Goal: Information Seeking & Learning: Understand process/instructions

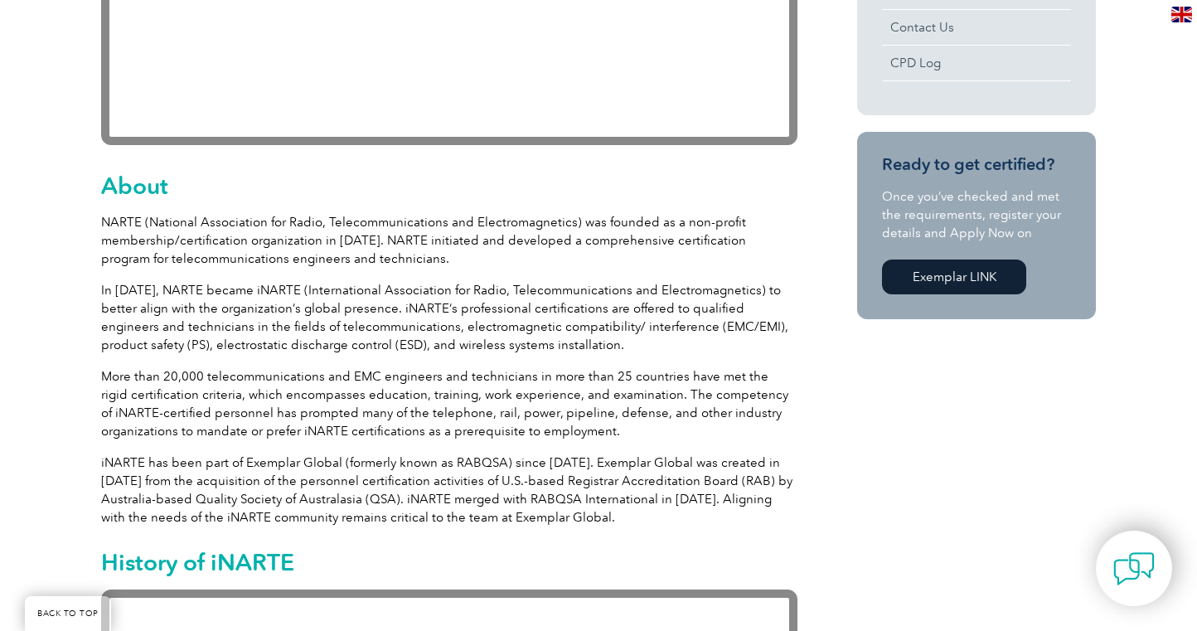
scroll to position [739, 0]
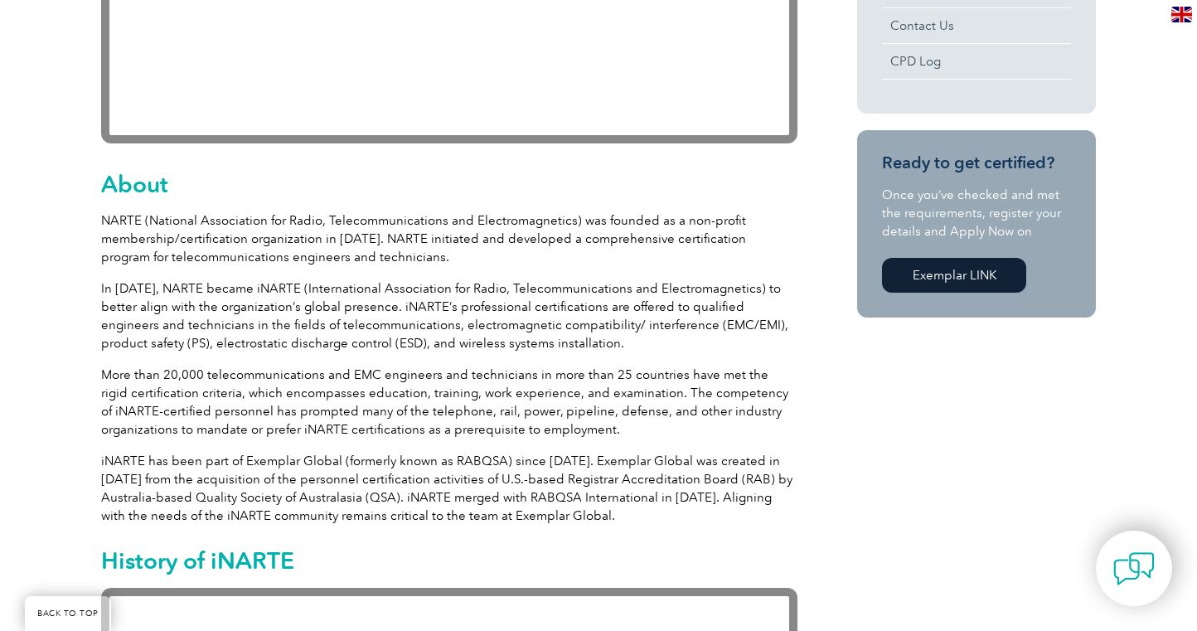
click at [948, 269] on link "Exemplar LINK" at bounding box center [954, 275] width 144 height 35
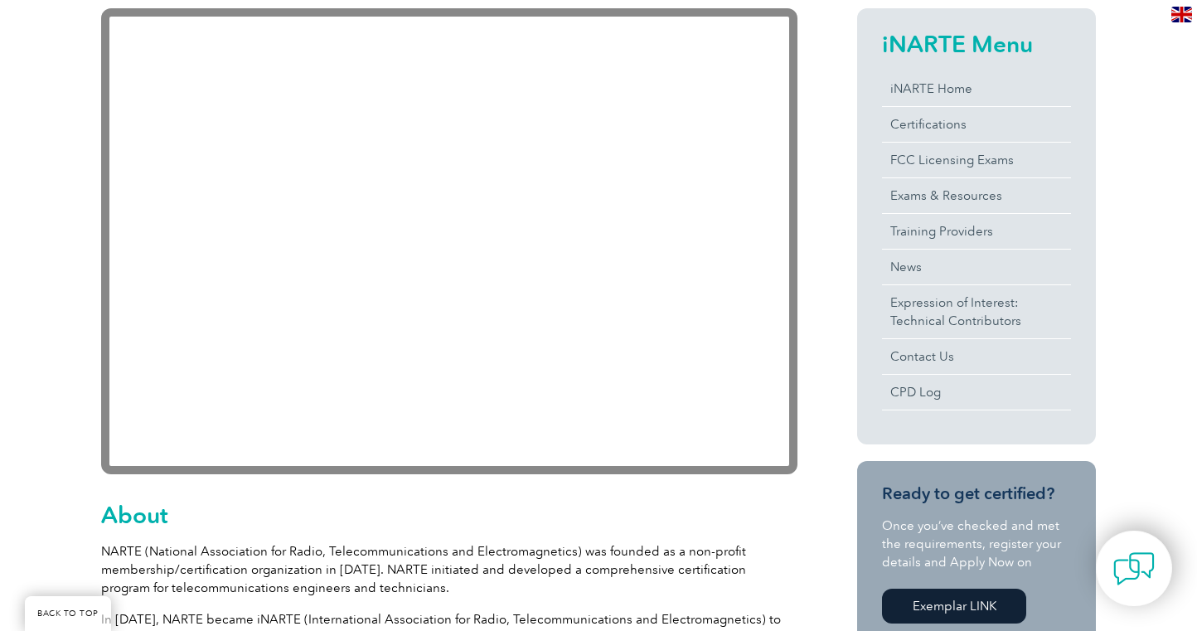
scroll to position [405, 0]
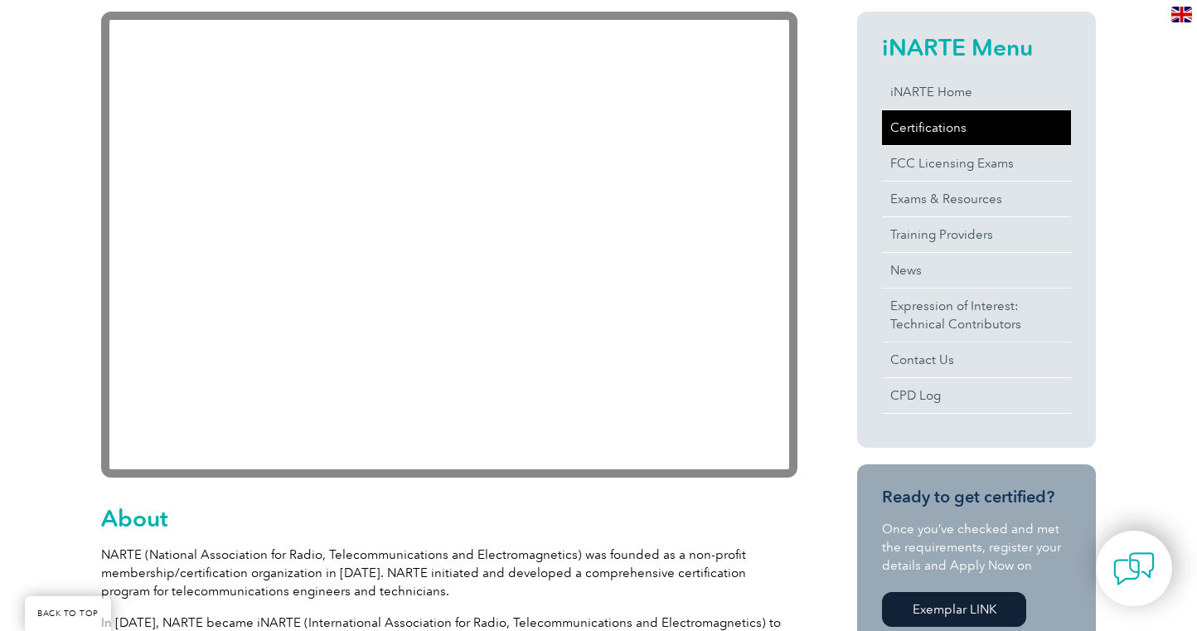
click at [916, 123] on link "Certifications" at bounding box center [976, 127] width 189 height 35
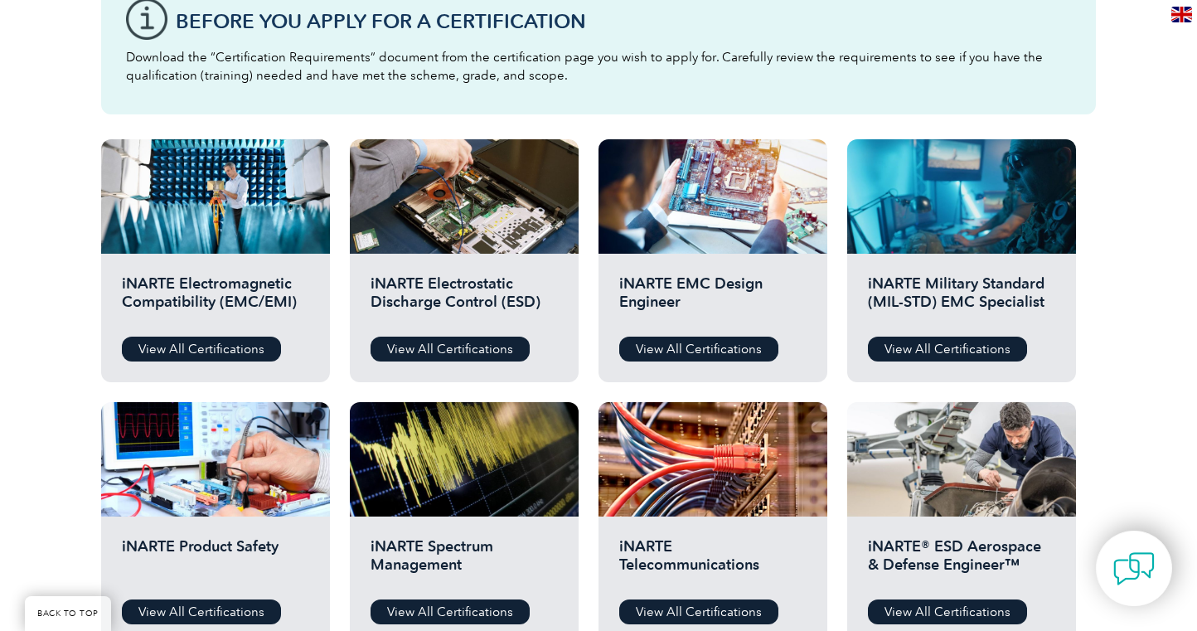
scroll to position [465, 0]
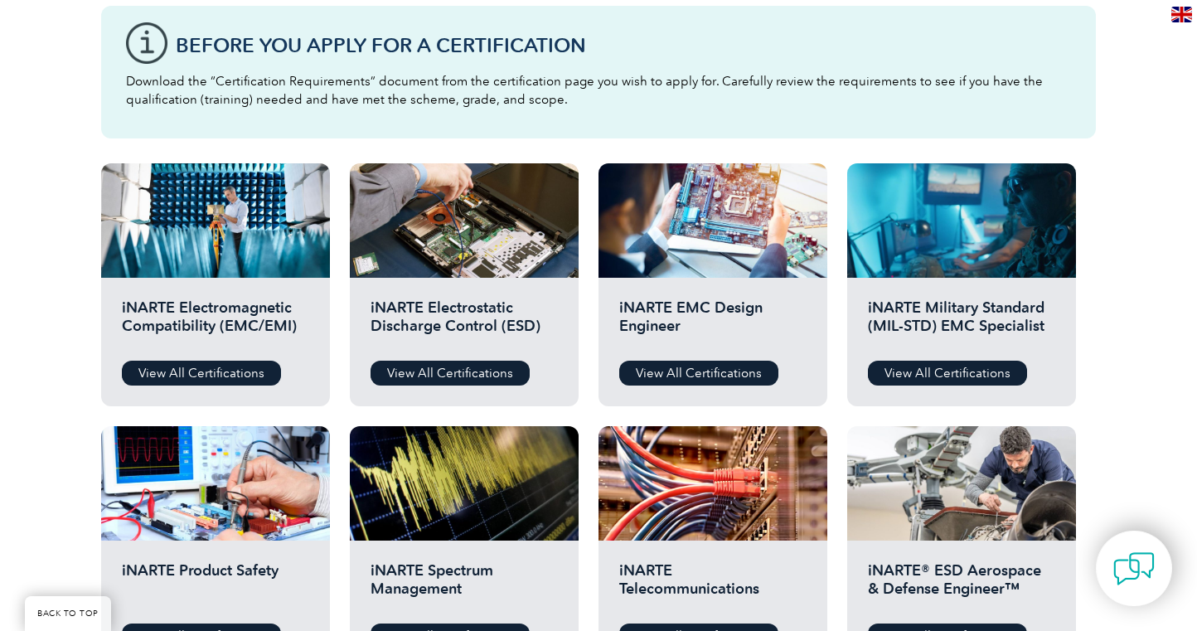
click at [154, 47] on div "Before You Apply For a Certification Download the “Certification Requirements” …" at bounding box center [598, 72] width 995 height 133
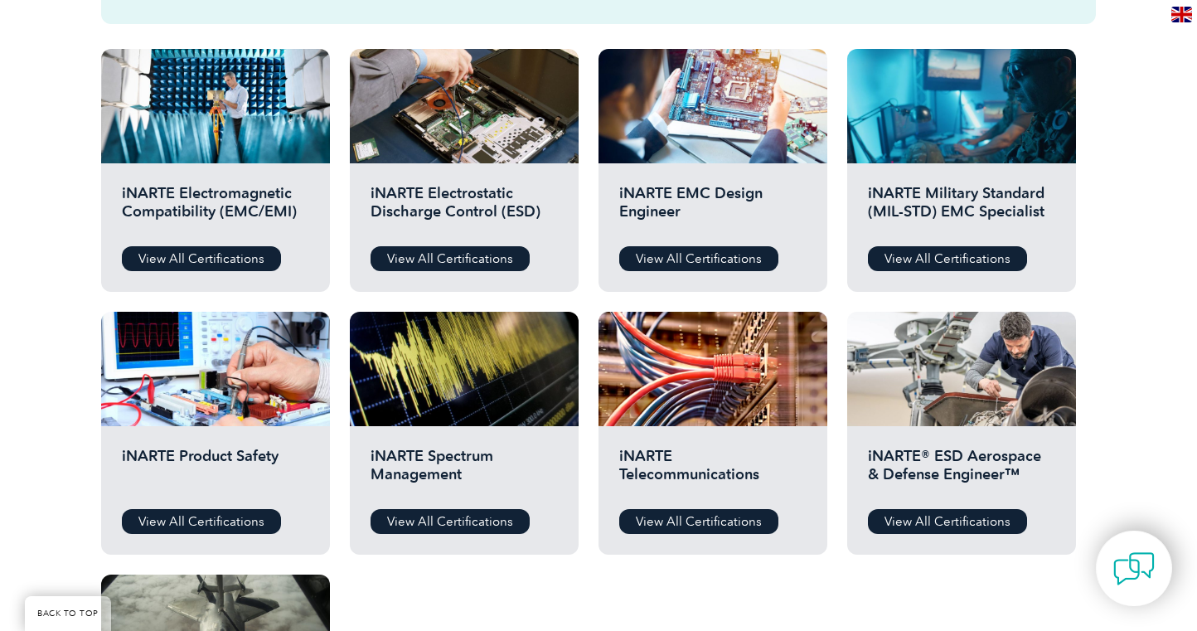
scroll to position [587, 0]
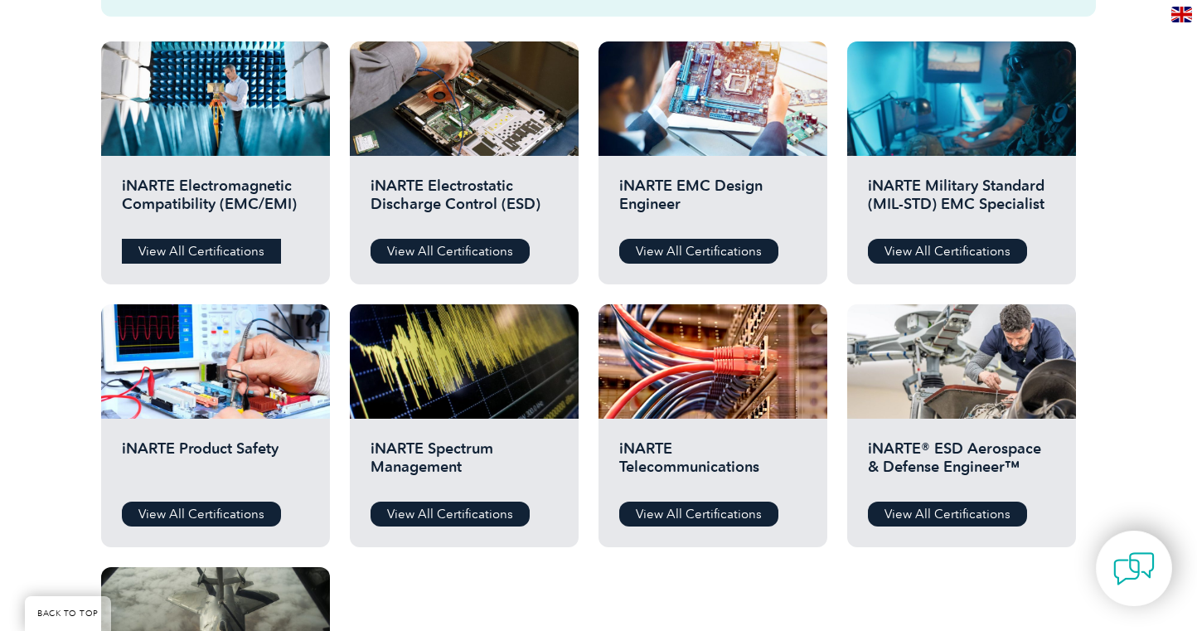
click at [180, 245] on link "View All Certifications" at bounding box center [201, 251] width 159 height 25
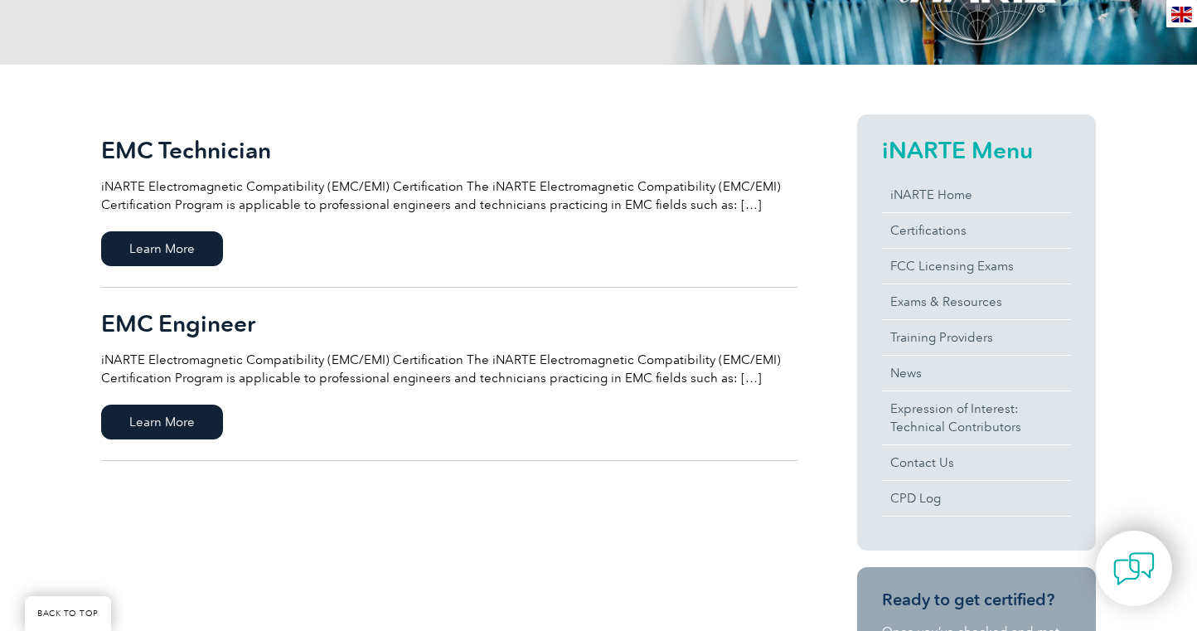
scroll to position [318, 0]
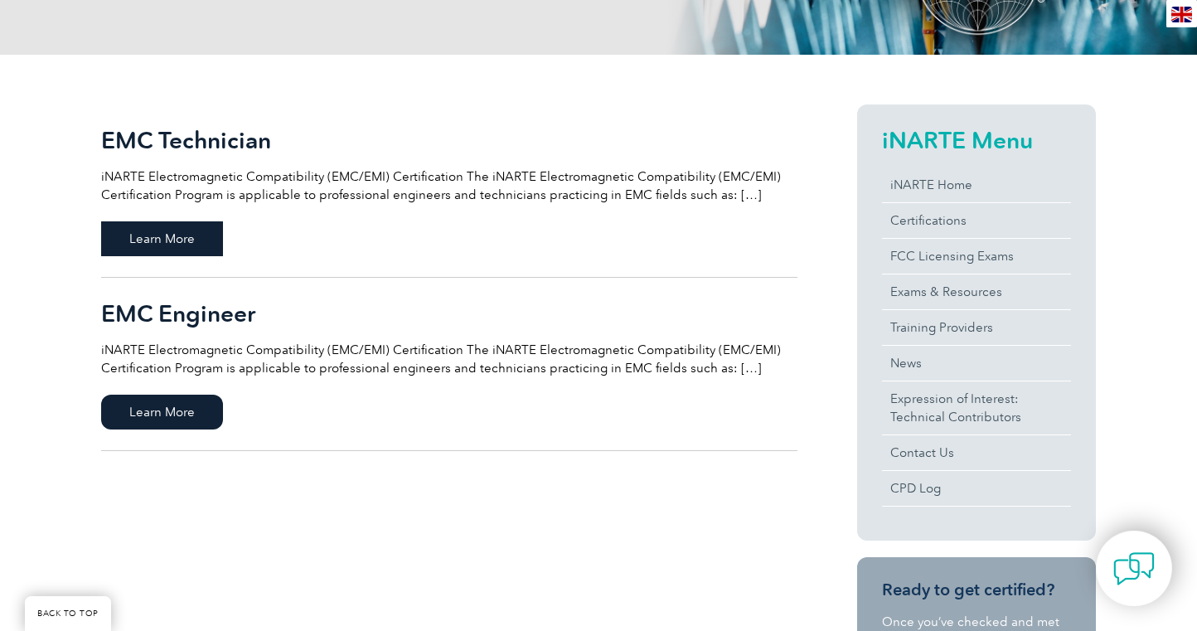
click at [179, 238] on span "Learn More" at bounding box center [162, 238] width 122 height 35
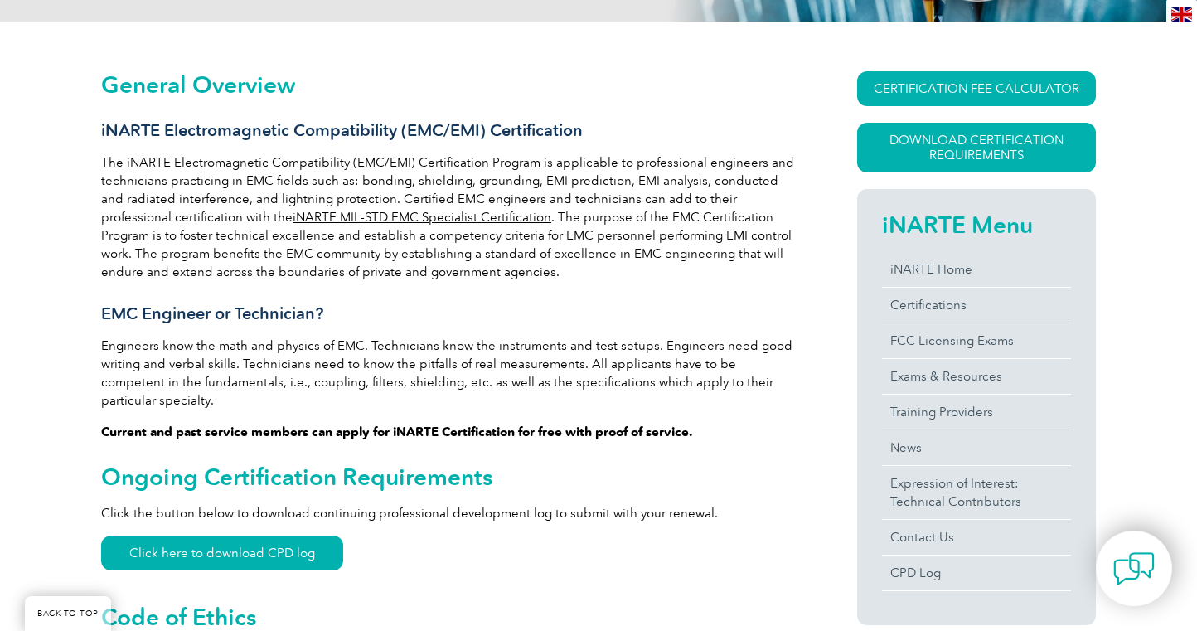
scroll to position [352, 0]
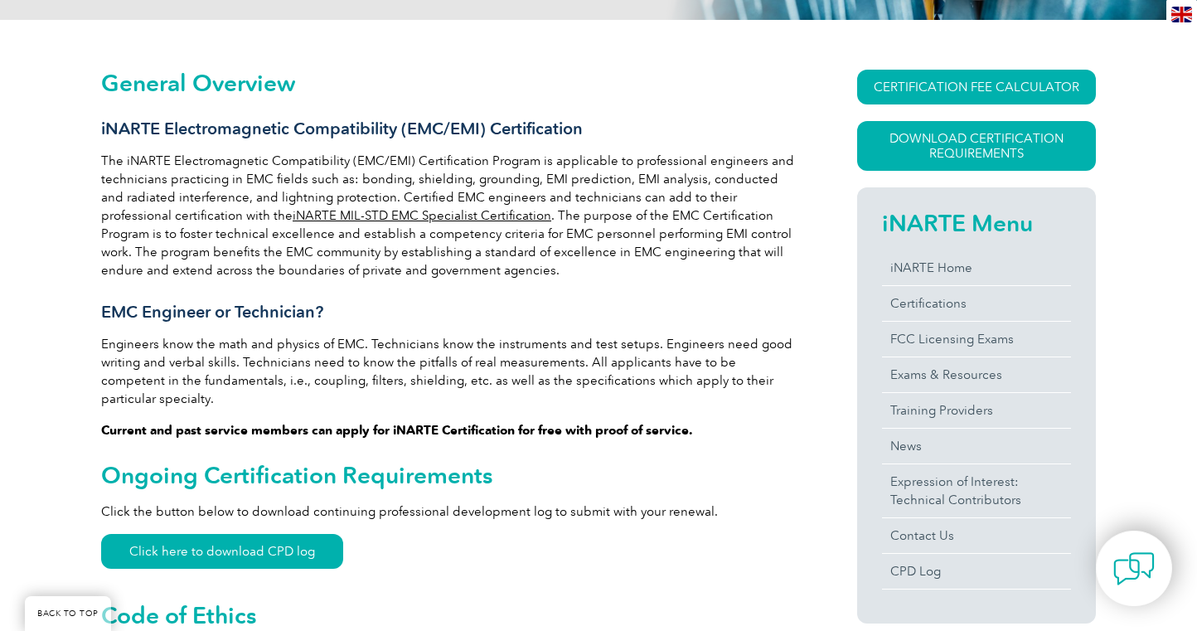
click at [342, 217] on link "iNARTE MIL-STD EMC Specialist Certification" at bounding box center [422, 215] width 259 height 15
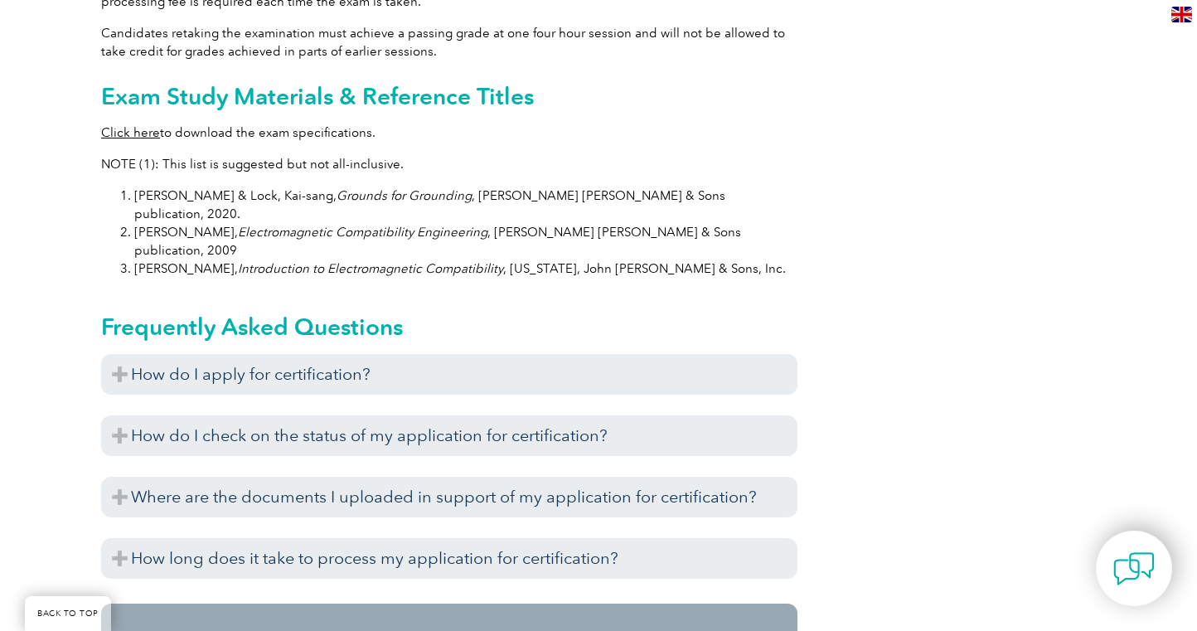
scroll to position [1672, 0]
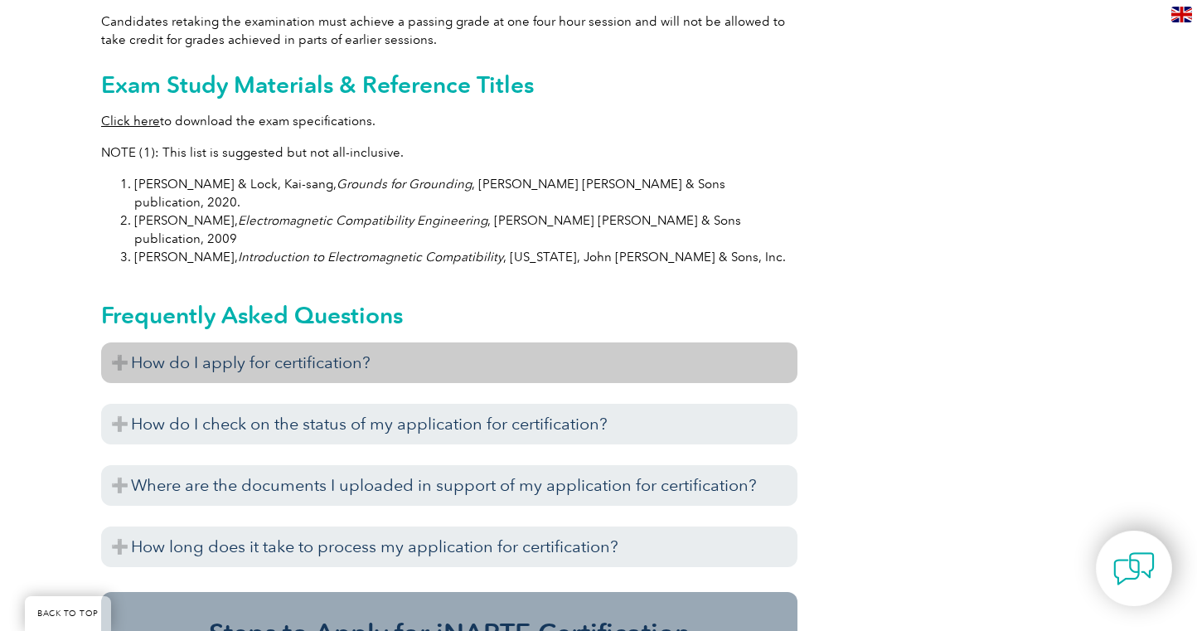
click at [310, 342] on h3 "How do I apply for certification?" at bounding box center [449, 362] width 697 height 41
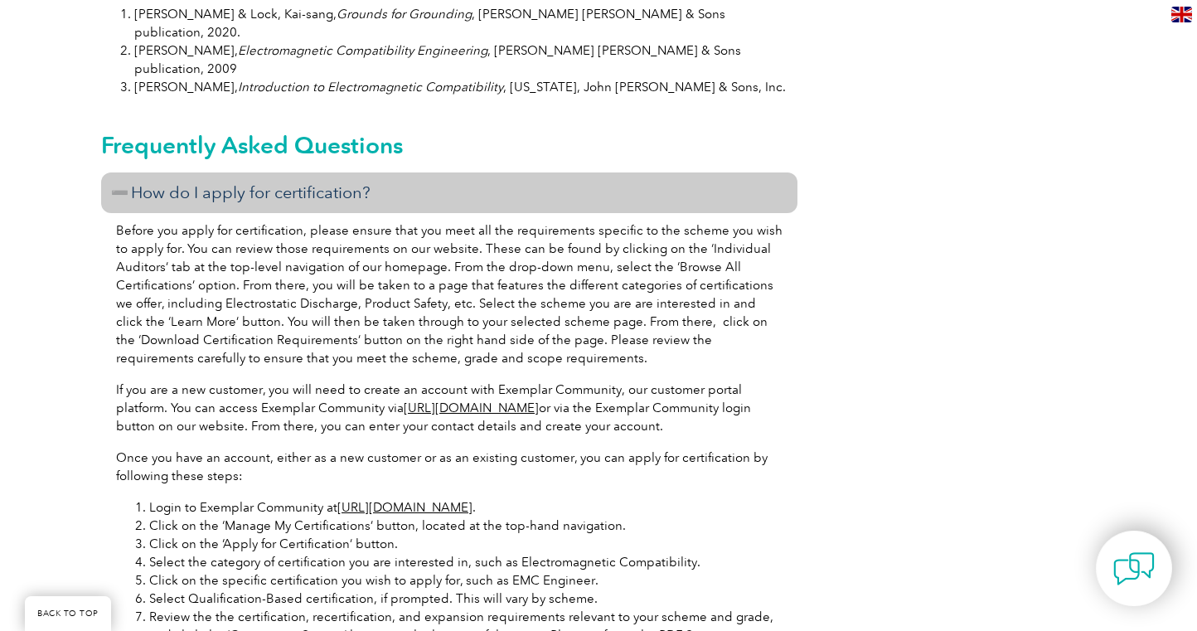
scroll to position [1818, 0]
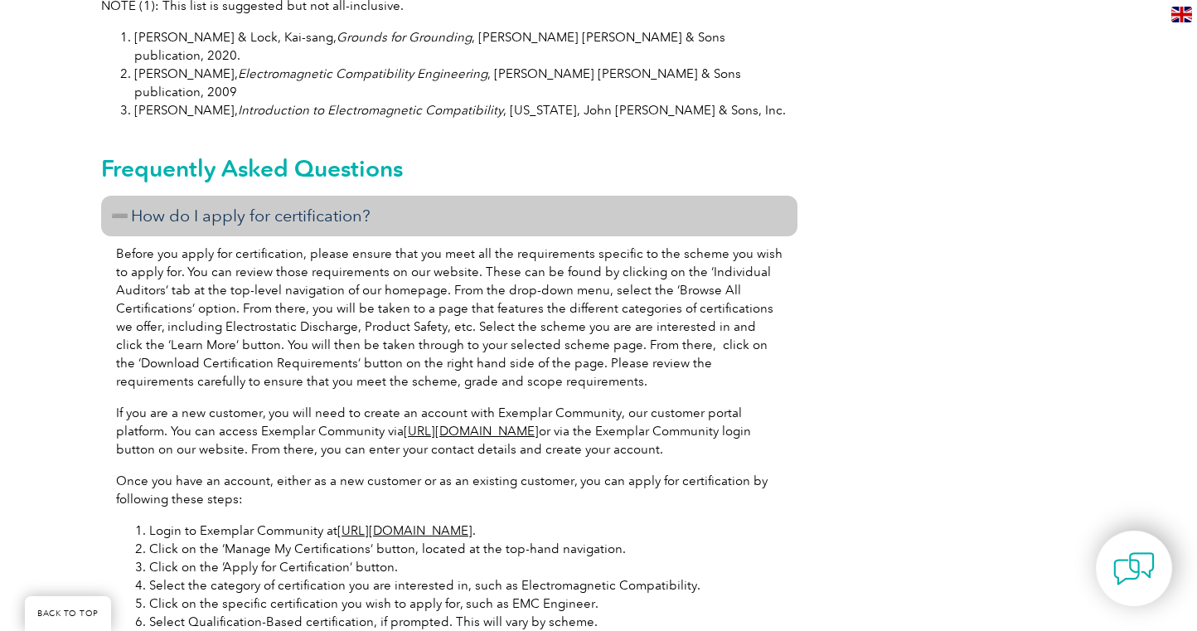
click at [122, 196] on h3 "How do I apply for certification?" at bounding box center [449, 216] width 697 height 41
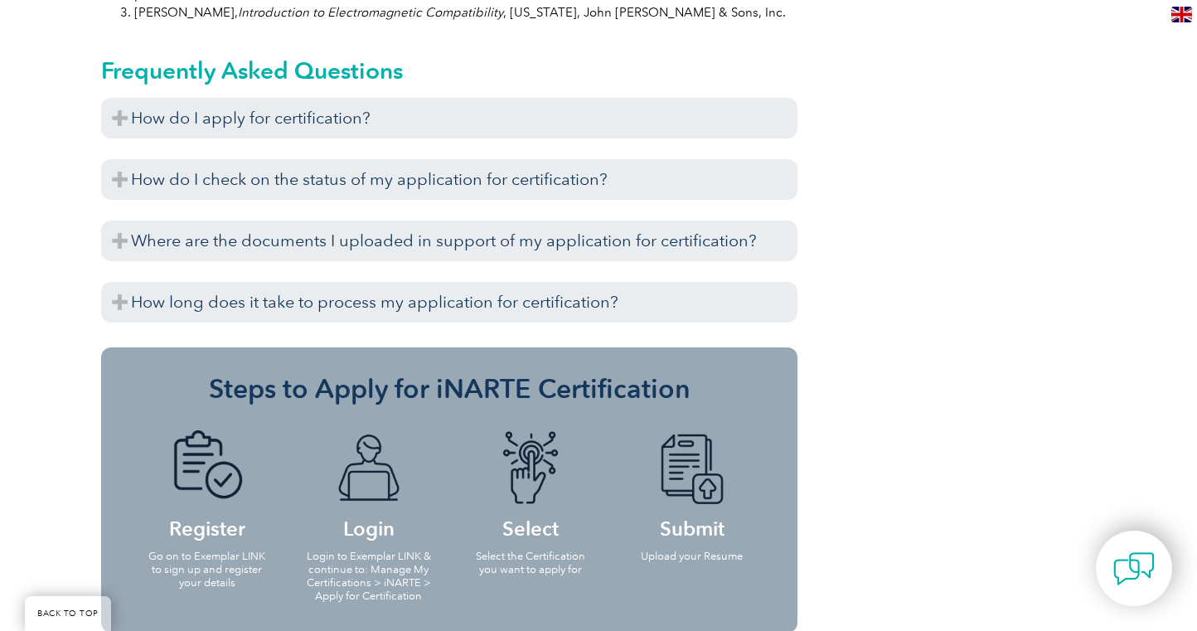
scroll to position [1919, 0]
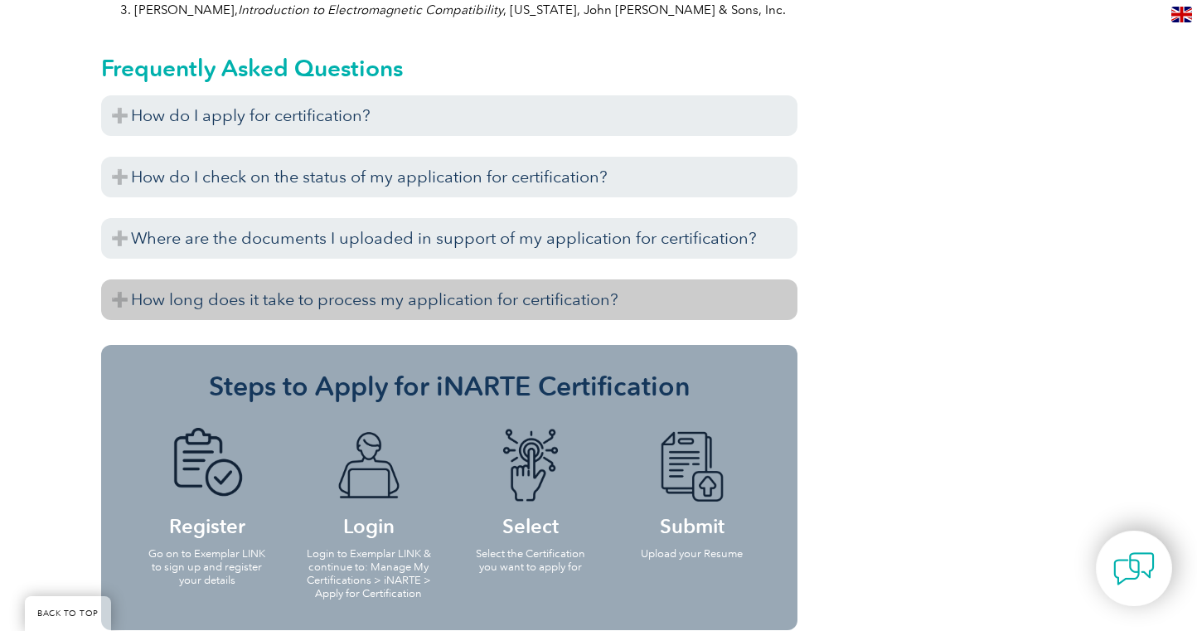
click at [119, 279] on h3 "How long does it take to process my application for certification?" at bounding box center [449, 299] width 697 height 41
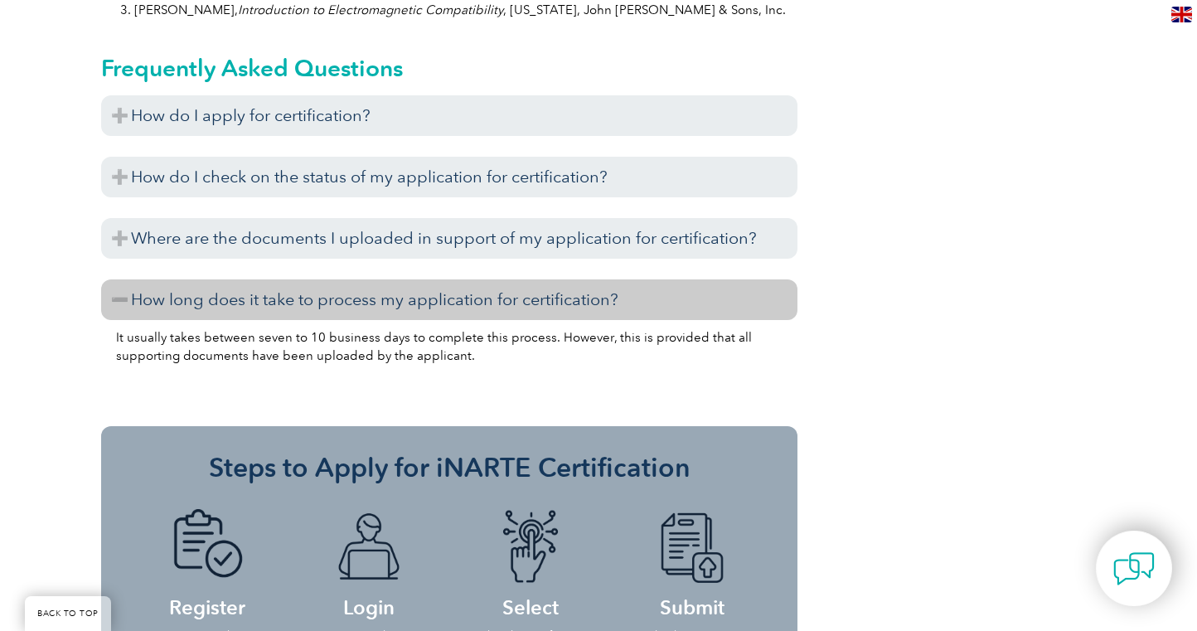
click at [124, 279] on h3 "How long does it take to process my application for certification?" at bounding box center [449, 299] width 697 height 41
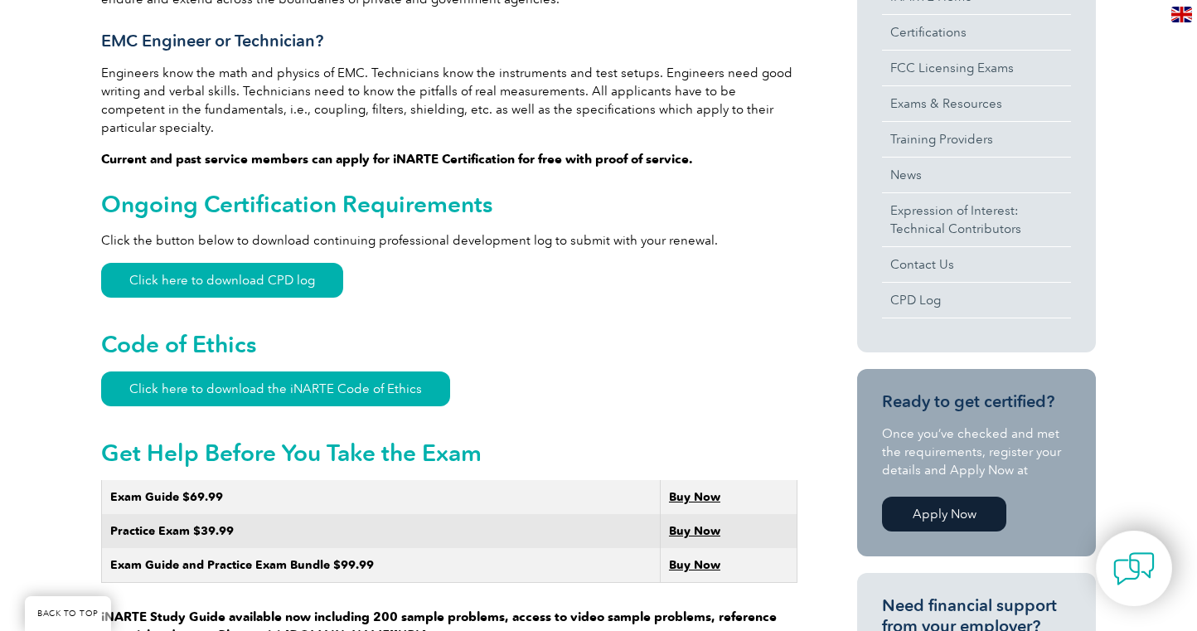
scroll to position [621, 0]
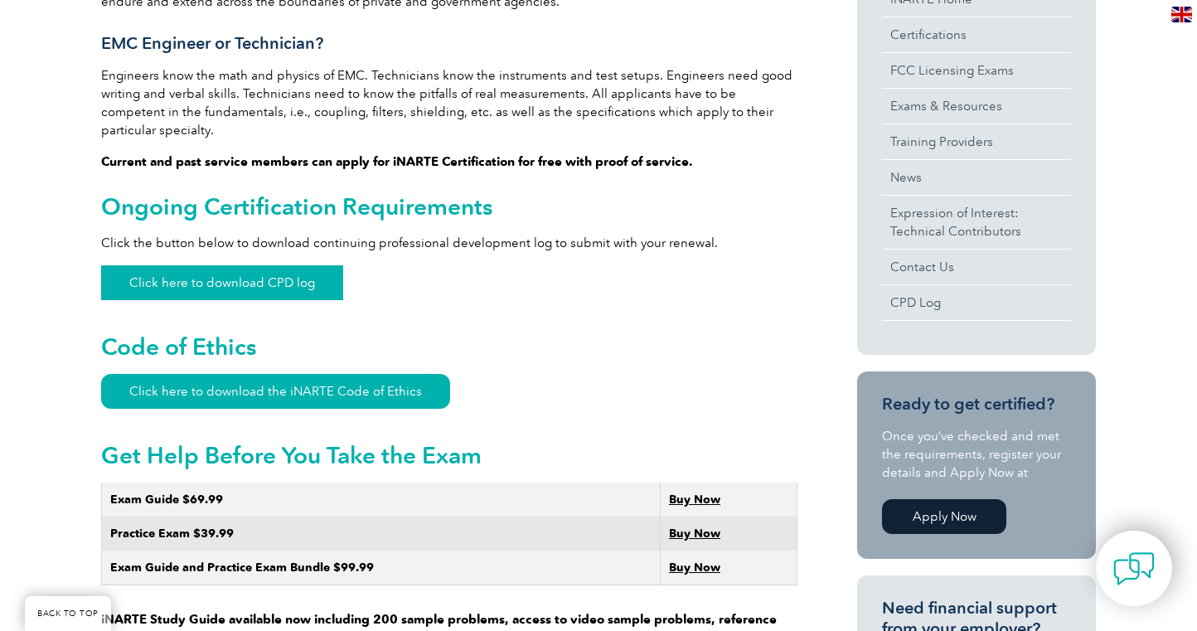
click at [148, 265] on link "Click here to download CPD log" at bounding box center [222, 282] width 242 height 35
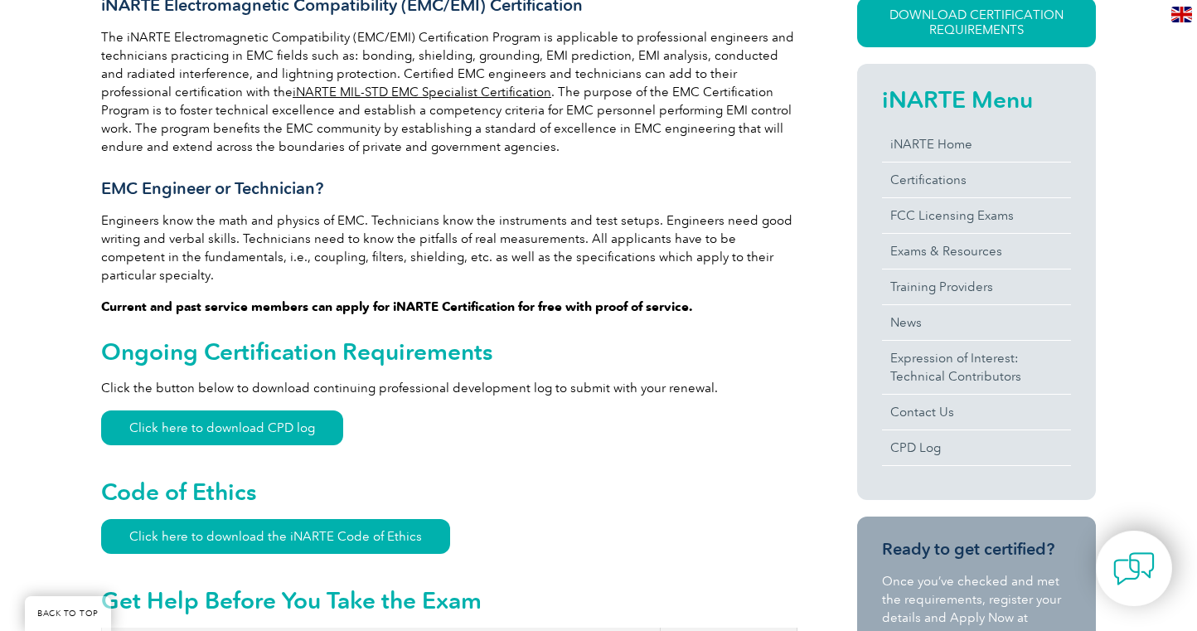
scroll to position [475, 0]
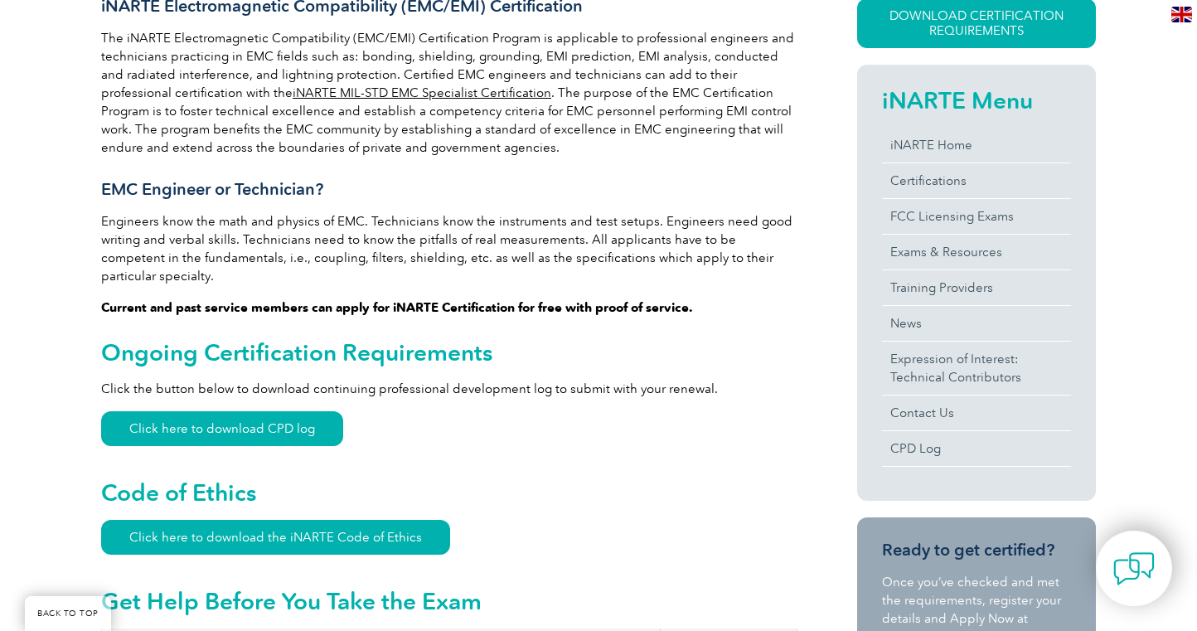
click at [373, 94] on link "iNARTE MIL-STD EMC Specialist Certification" at bounding box center [422, 92] width 259 height 15
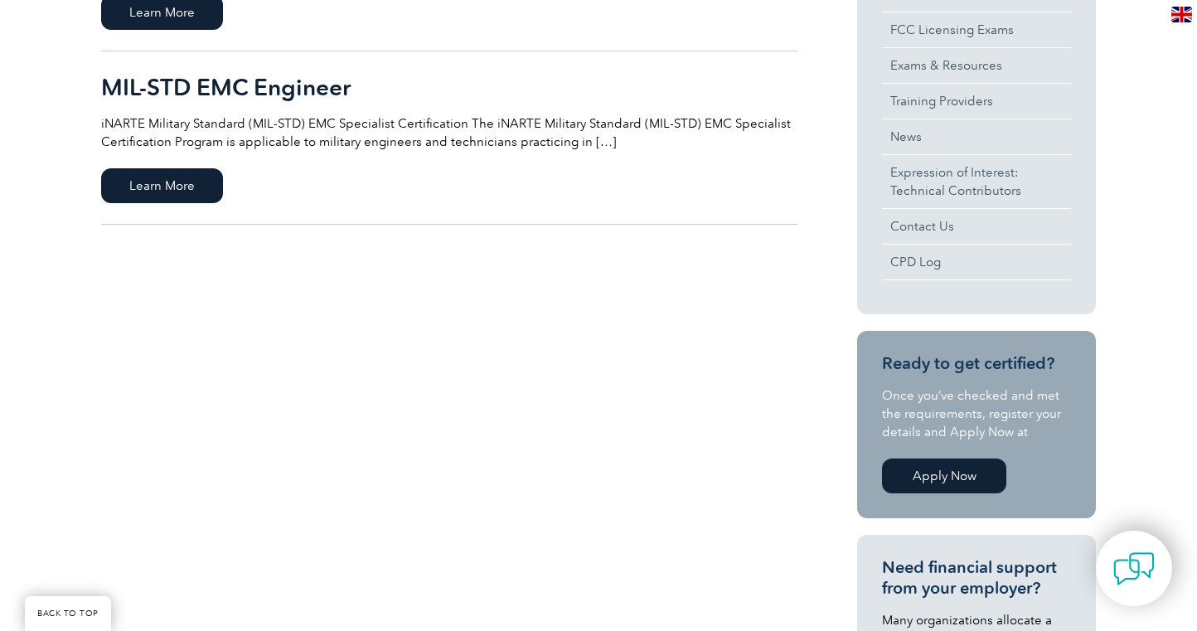
scroll to position [537, 0]
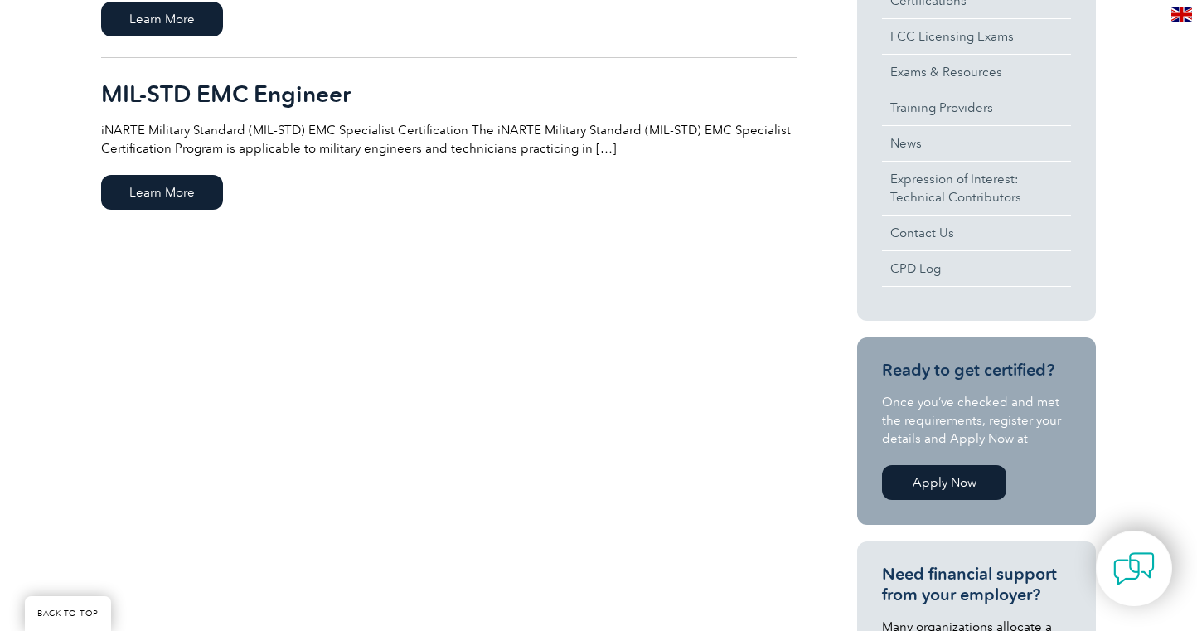
click at [962, 487] on link "Apply Now" at bounding box center [944, 482] width 124 height 35
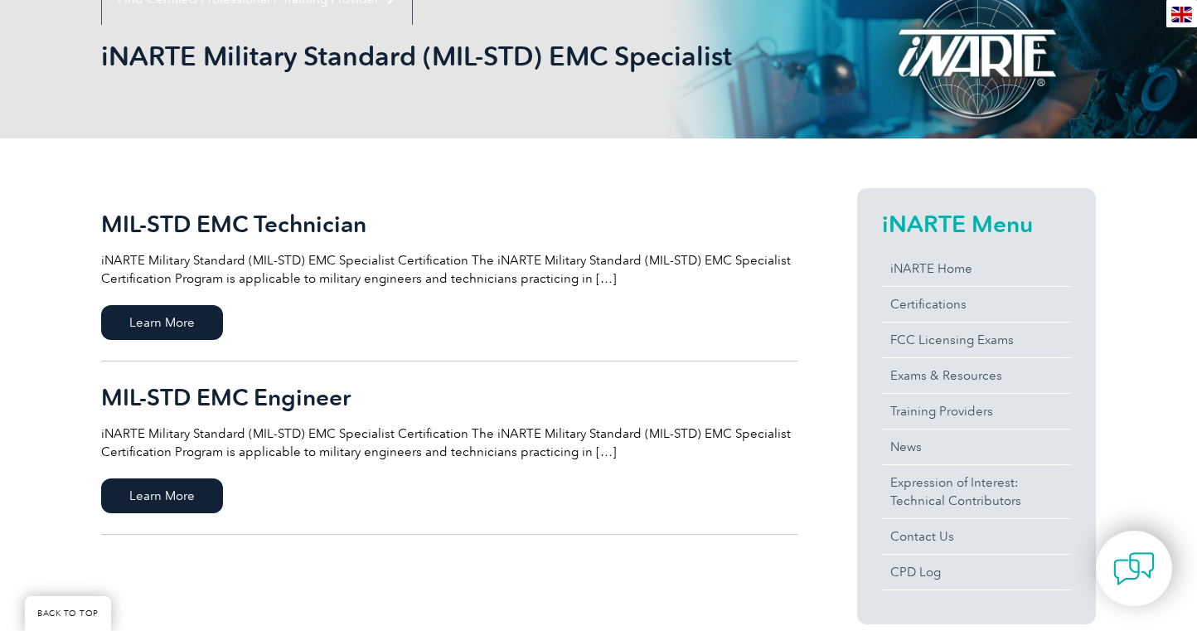
scroll to position [233, 0]
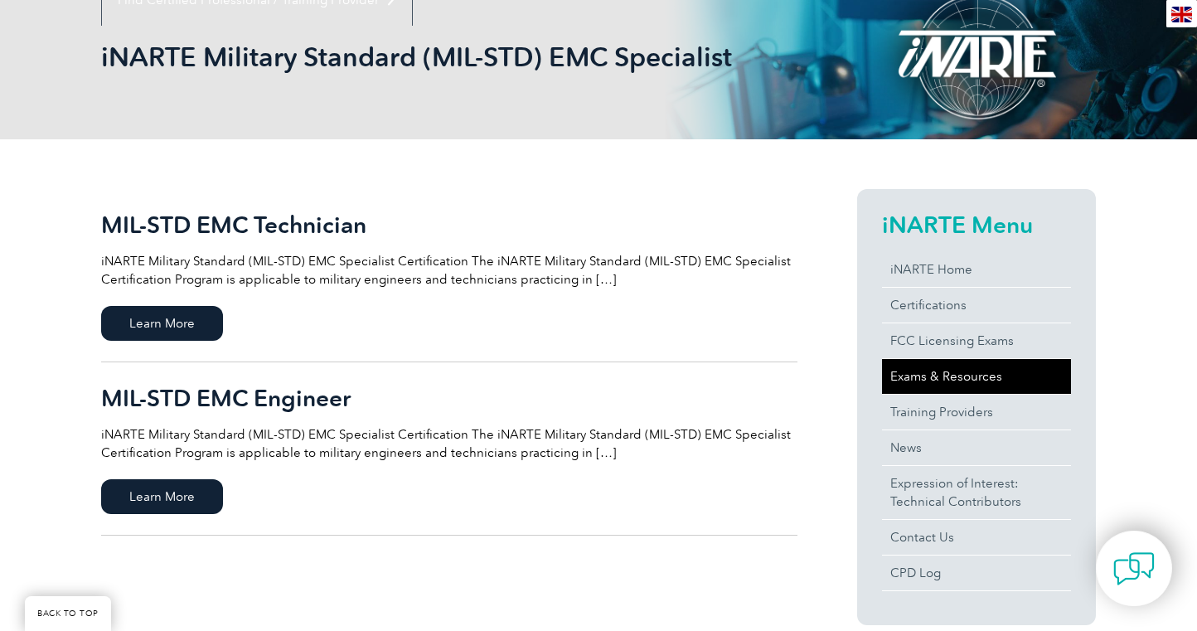
click at [914, 387] on link "Exams & Resources" at bounding box center [976, 376] width 189 height 35
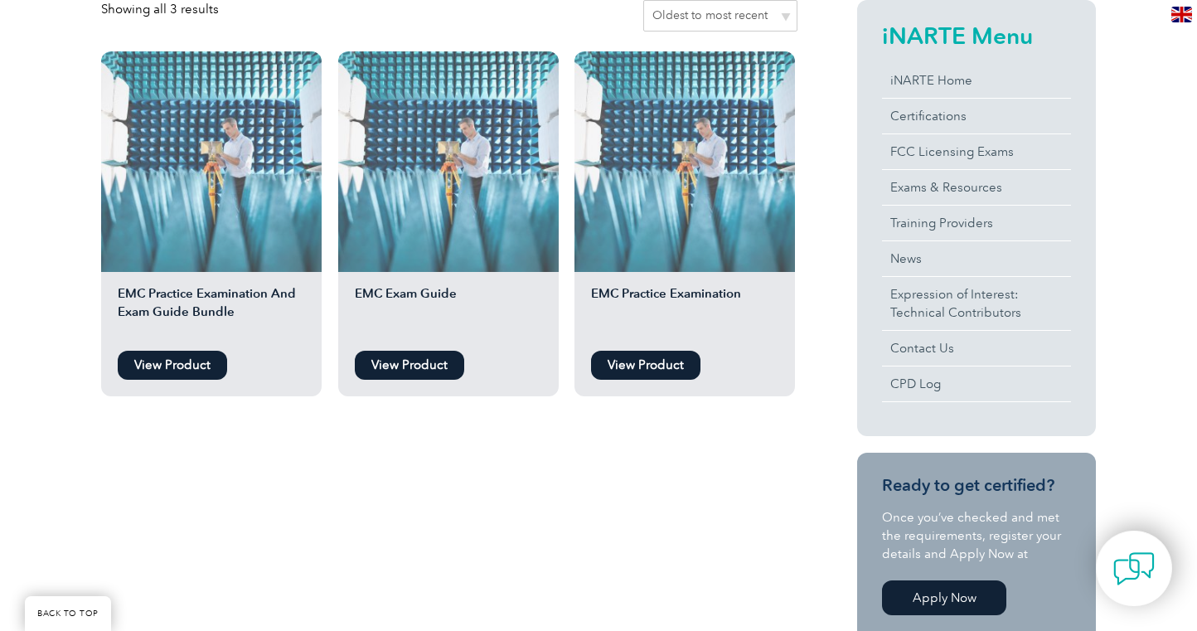
scroll to position [429, 0]
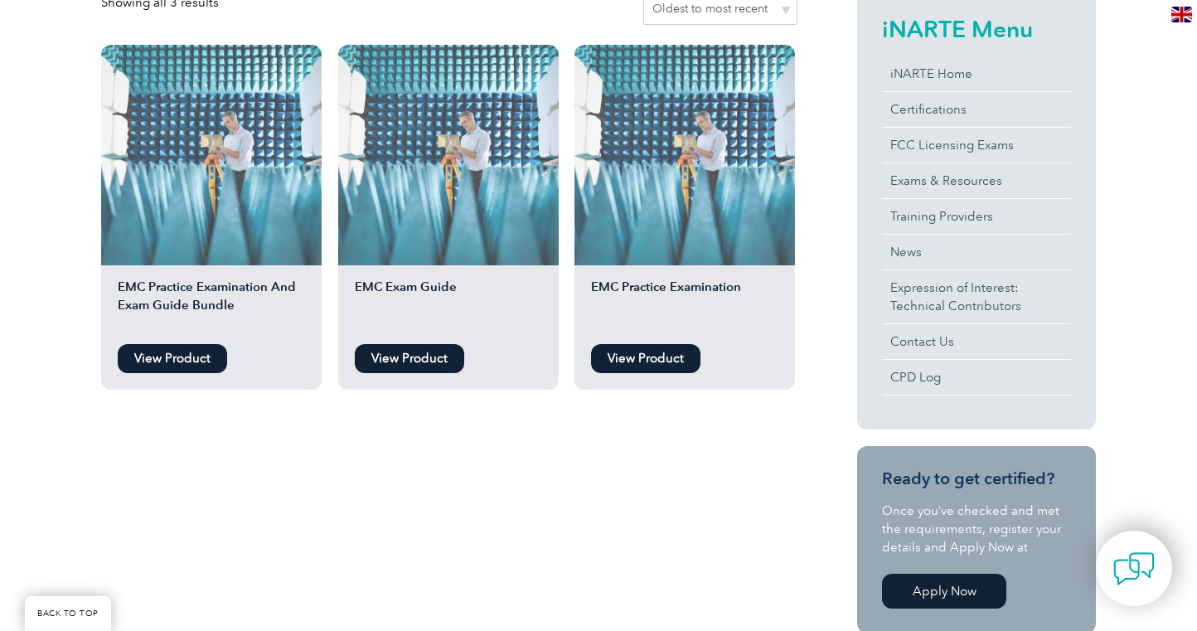
click at [179, 357] on link "View Product" at bounding box center [172, 358] width 109 height 29
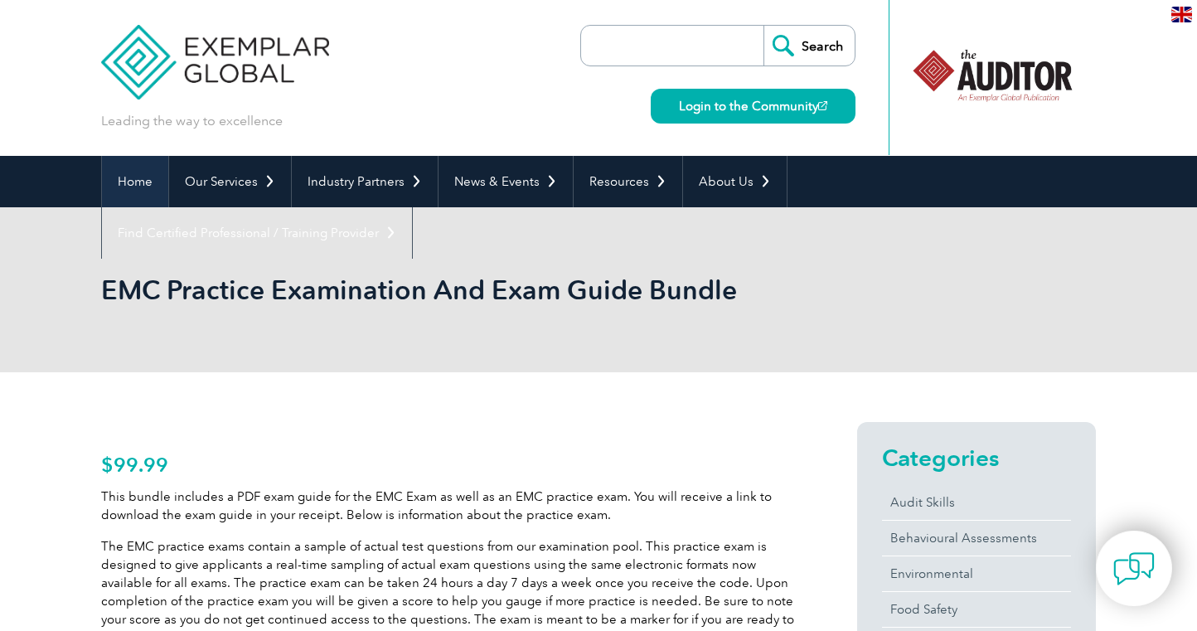
click at [143, 177] on link "Home" at bounding box center [135, 181] width 66 height 51
click at [202, 177] on link "Our Services" at bounding box center [230, 181] width 122 height 51
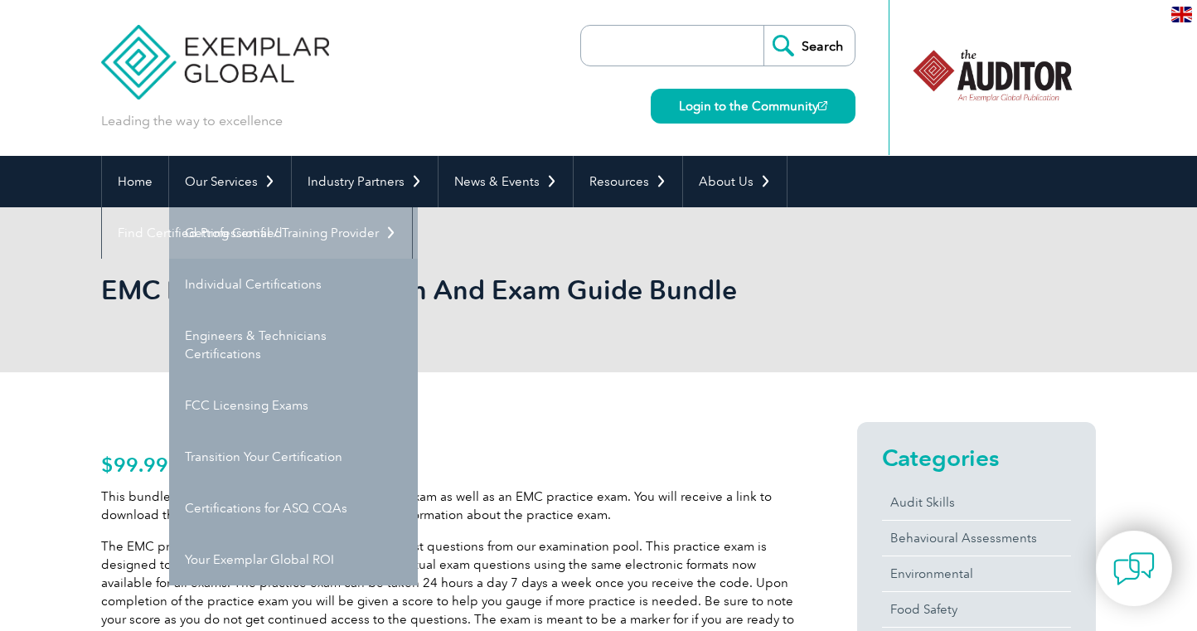
click at [237, 231] on link "Getting Certified" at bounding box center [293, 232] width 249 height 51
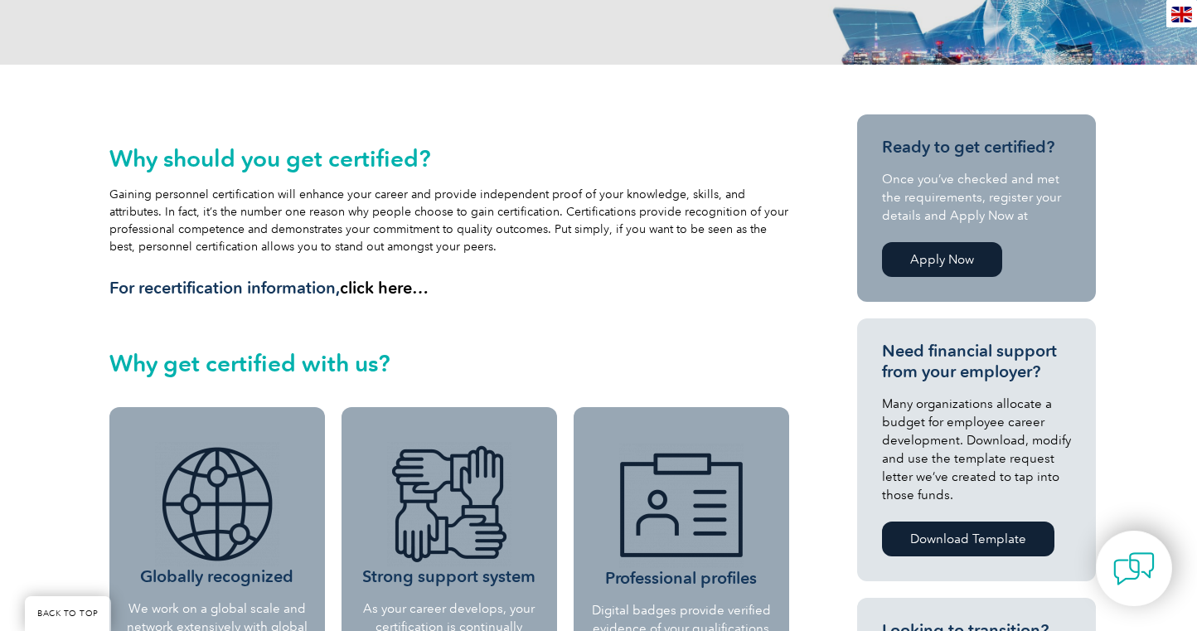
scroll to position [314, 0]
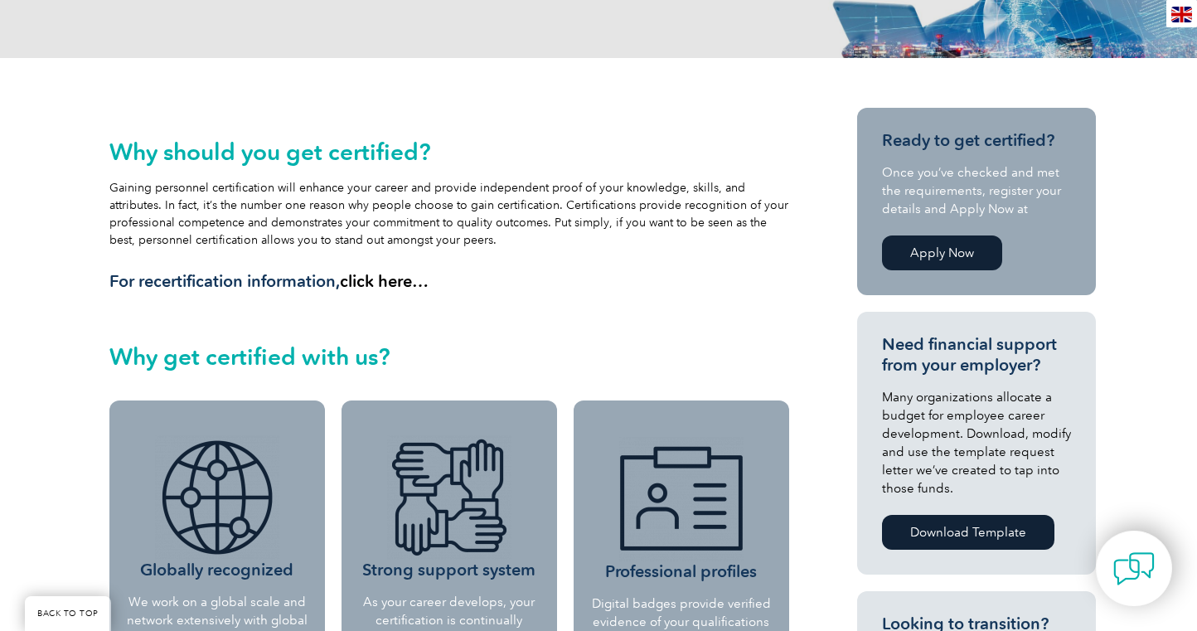
click at [976, 527] on link "Download Template" at bounding box center [968, 532] width 172 height 35
click at [931, 248] on link "Apply Now" at bounding box center [942, 252] width 120 height 35
